Goal: Task Accomplishment & Management: Use online tool/utility

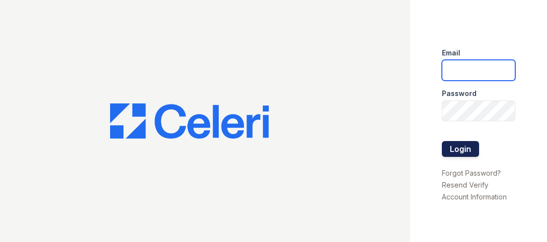
type input "[EMAIL_ADDRESS][DOMAIN_NAME]"
click at [472, 147] on button "Login" at bounding box center [460, 149] width 37 height 16
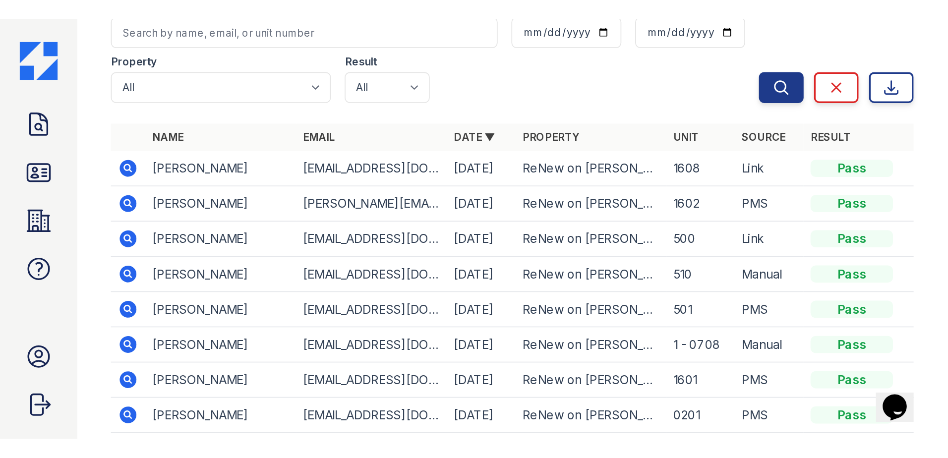
scroll to position [99, 0]
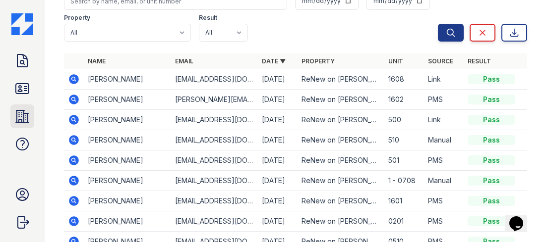
click at [12, 116] on link "Properties" at bounding box center [22, 117] width 24 height 24
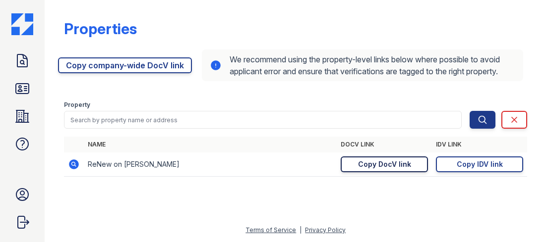
click at [364, 162] on div "Copy DocV link" at bounding box center [384, 165] width 53 height 10
